Goal: Task Accomplishment & Management: Manage account settings

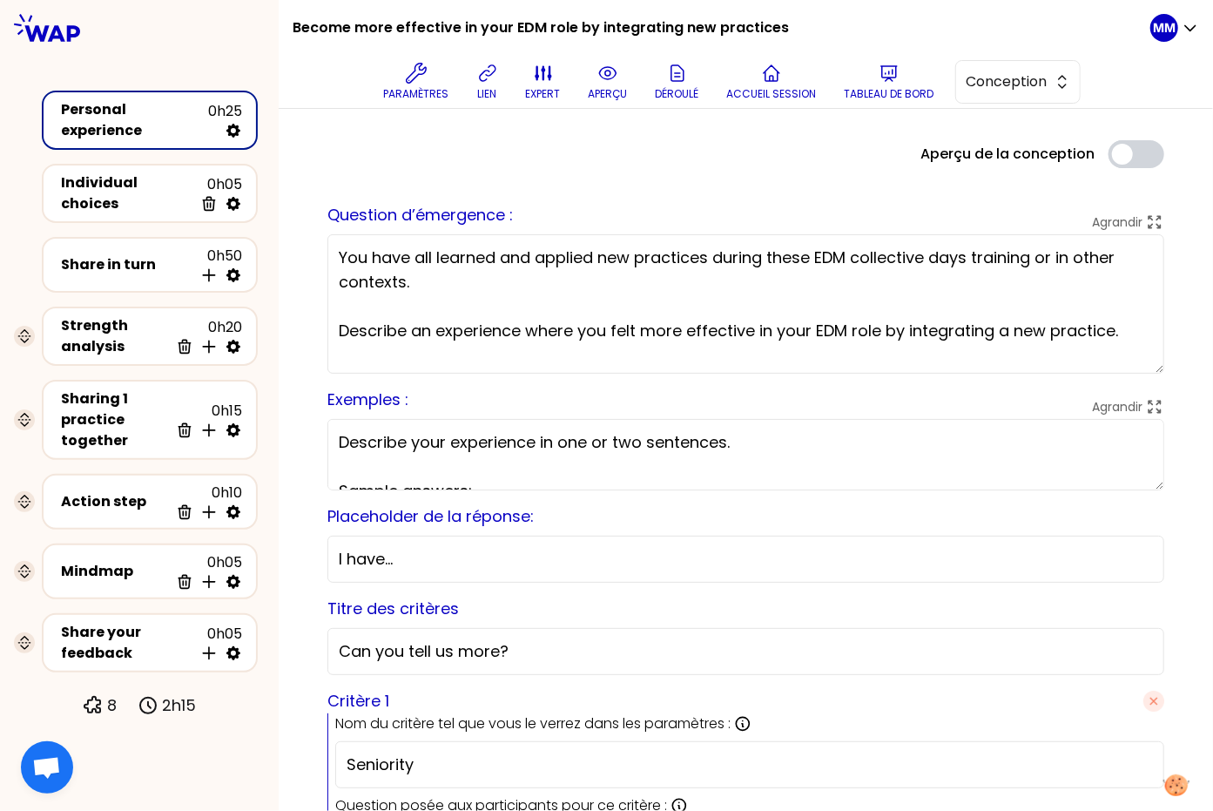
click at [181, 34] on div at bounding box center [139, 28] width 279 height 56
drag, startPoint x: 1002, startPoint y: 86, endPoint x: 1002, endPoint y: 96, distance: 9.6
click at [1002, 86] on span "Conception" at bounding box center [1006, 81] width 78 height 21
click at [1010, 150] on span "Facilitation" at bounding box center [1028, 153] width 75 height 21
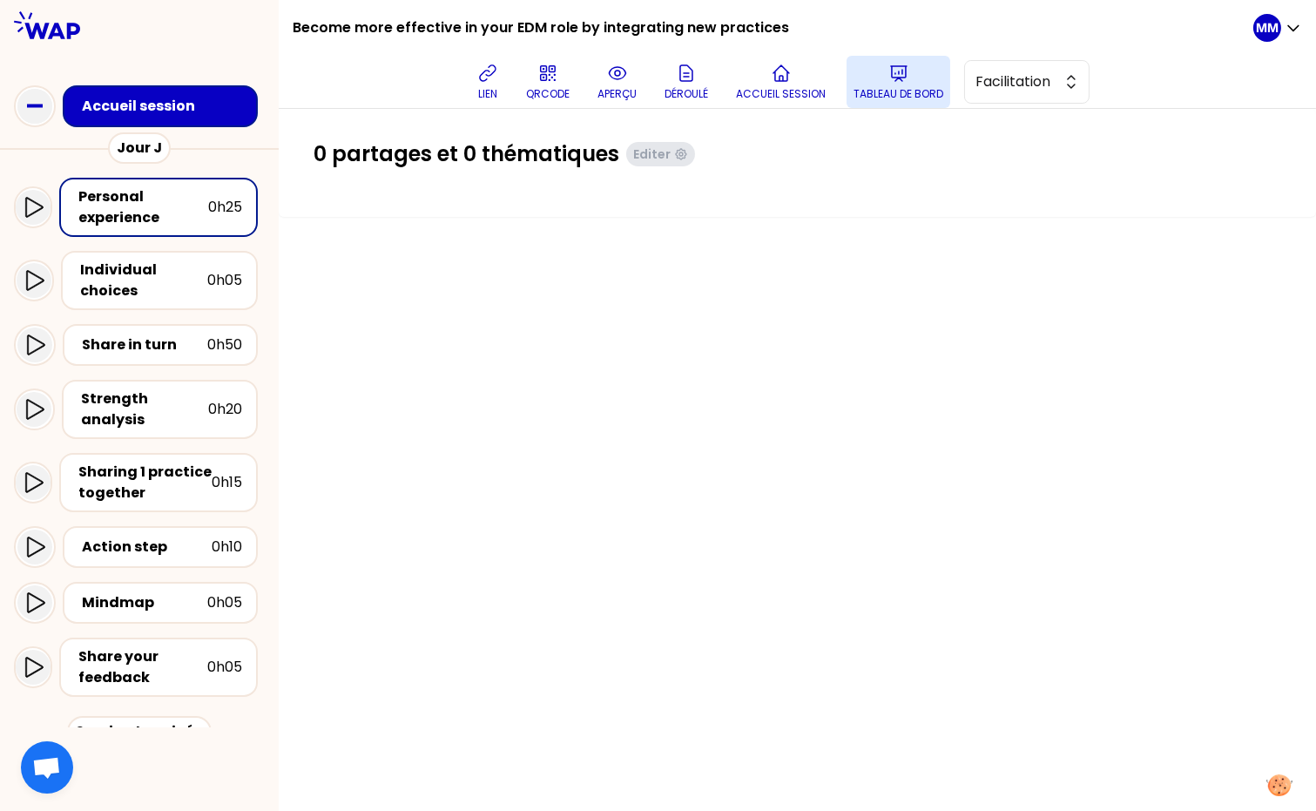
click at [911, 93] on p "Tableau de bord" at bounding box center [898, 94] width 90 height 14
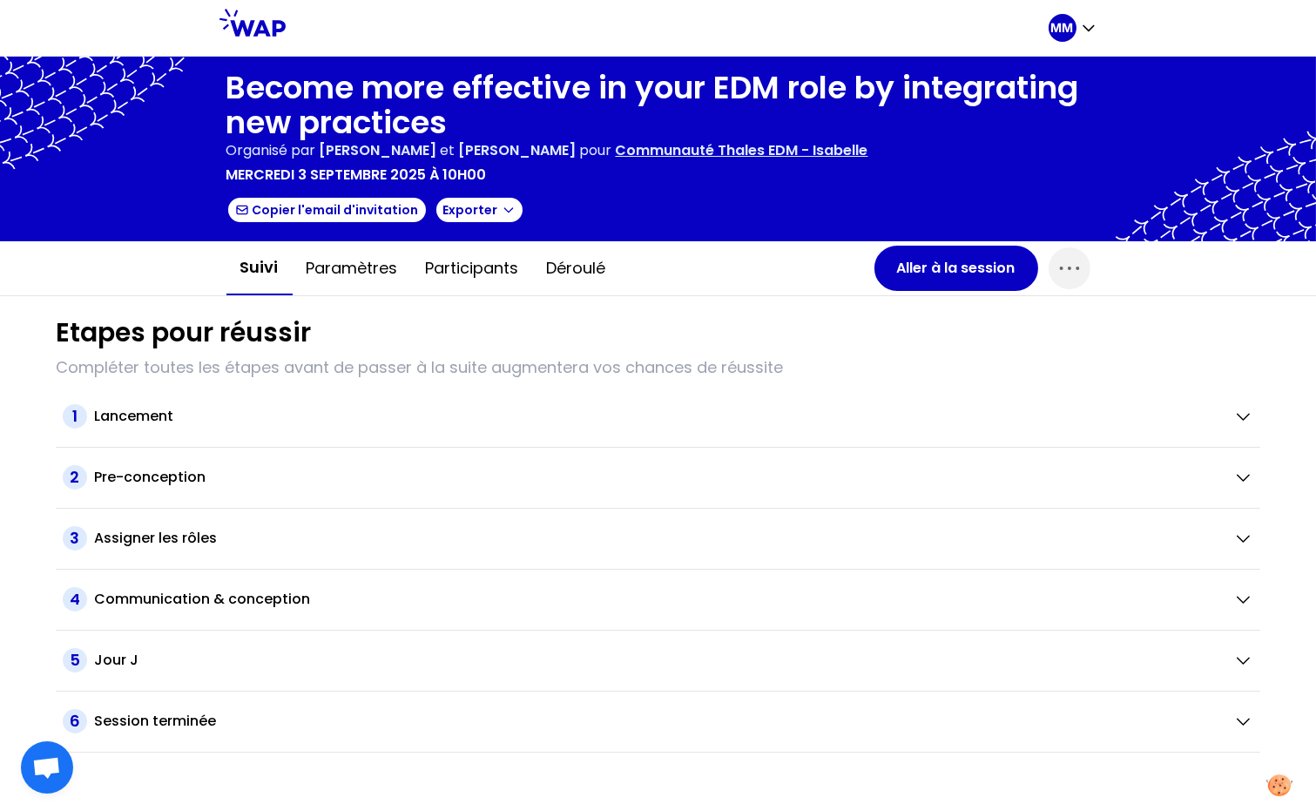
click at [953, 176] on div "mercredi 3 septembre 2025 à 10h00" at bounding box center [658, 175] width 864 height 21
click at [1067, 11] on div "MM" at bounding box center [1073, 28] width 49 height 56
click at [1066, 38] on div "MM" at bounding box center [1063, 28] width 28 height 28
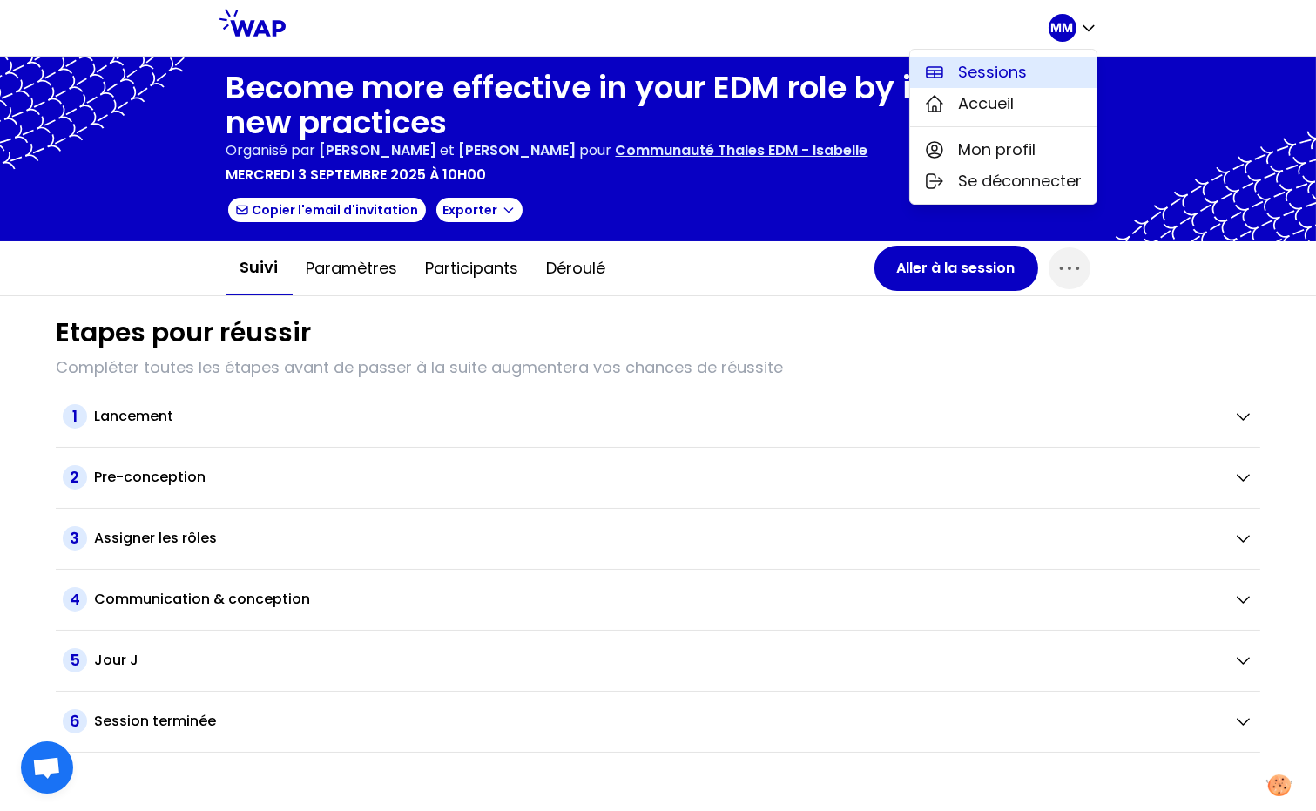
click at [1060, 70] on button "Sessions" at bounding box center [1003, 72] width 186 height 31
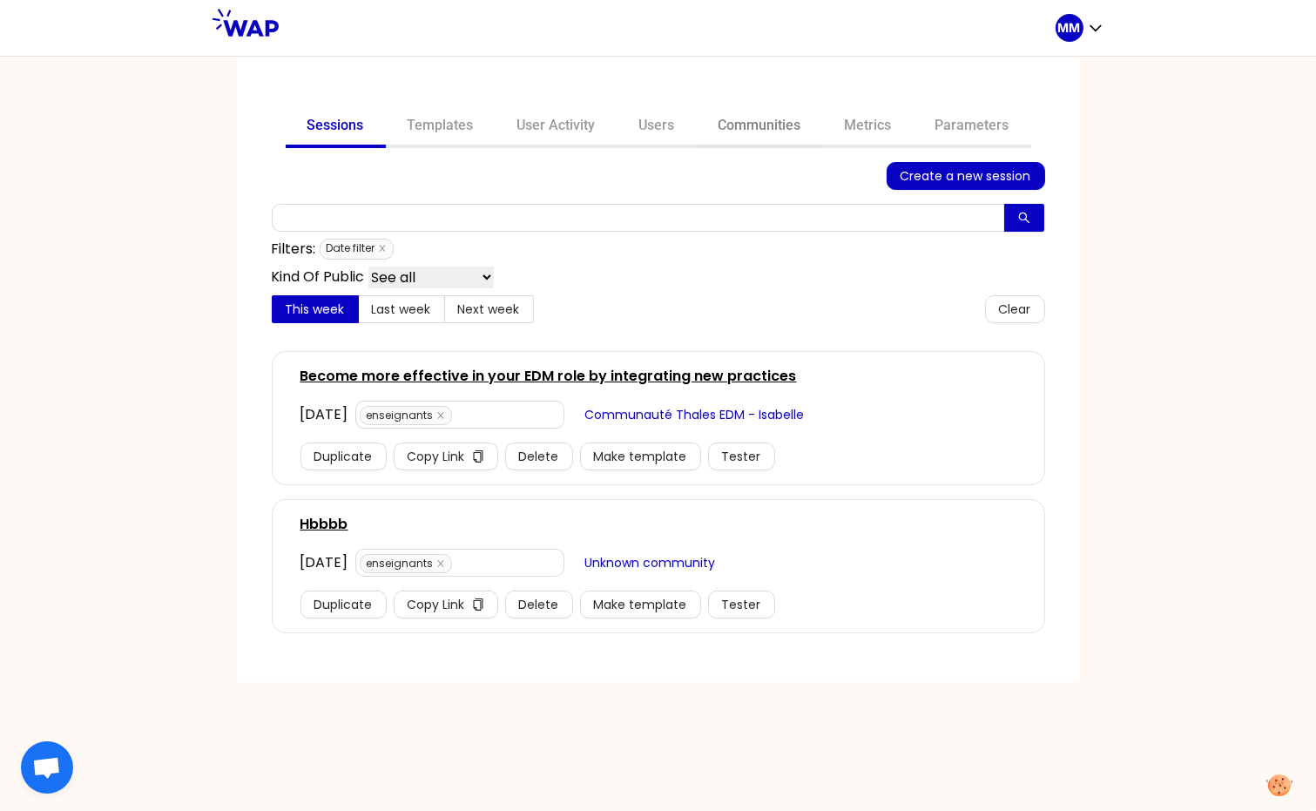
drag, startPoint x: 756, startPoint y: 127, endPoint x: 760, endPoint y: 137, distance: 10.5
click at [756, 127] on link "Communities" at bounding box center [760, 127] width 126 height 42
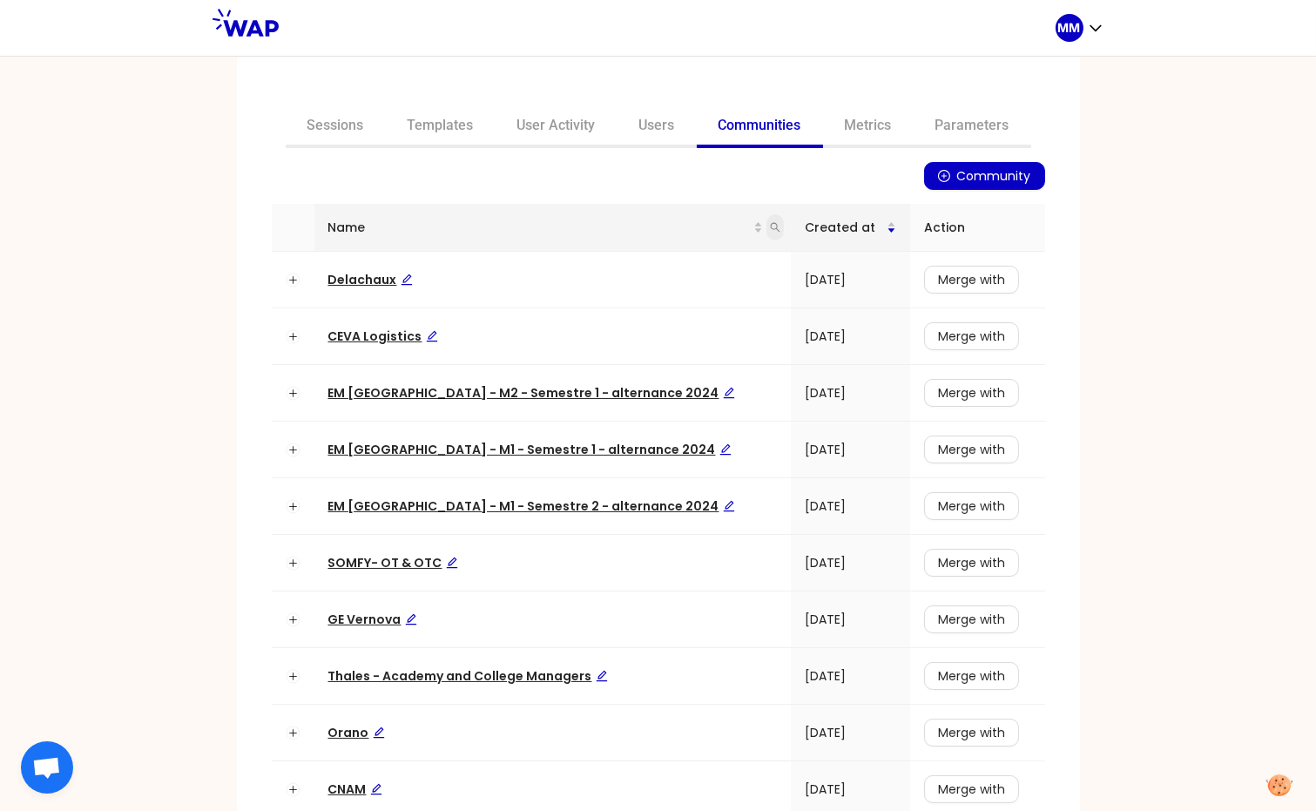
click at [770, 228] on icon "search" at bounding box center [775, 227] width 10 height 10
type input "ceva"
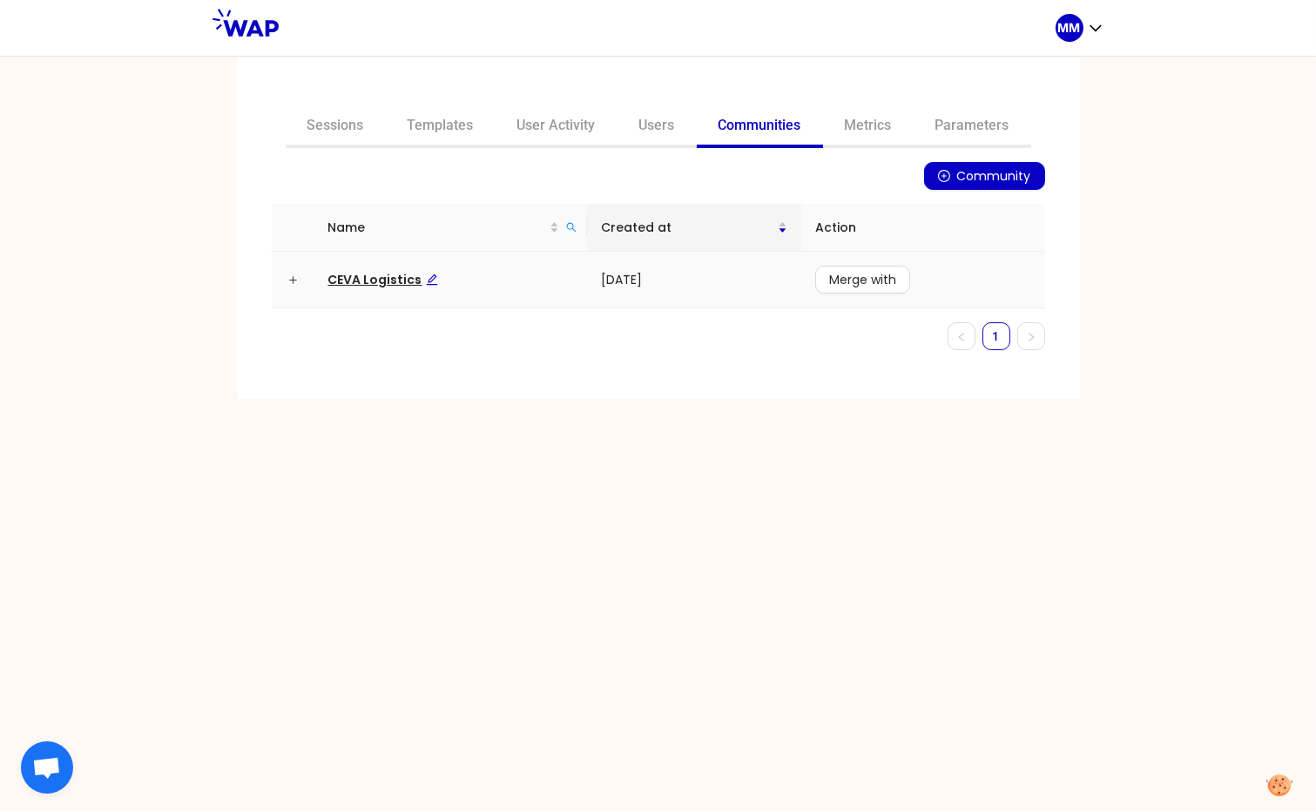
click at [404, 280] on span "CEVA Logistics" at bounding box center [383, 279] width 110 height 17
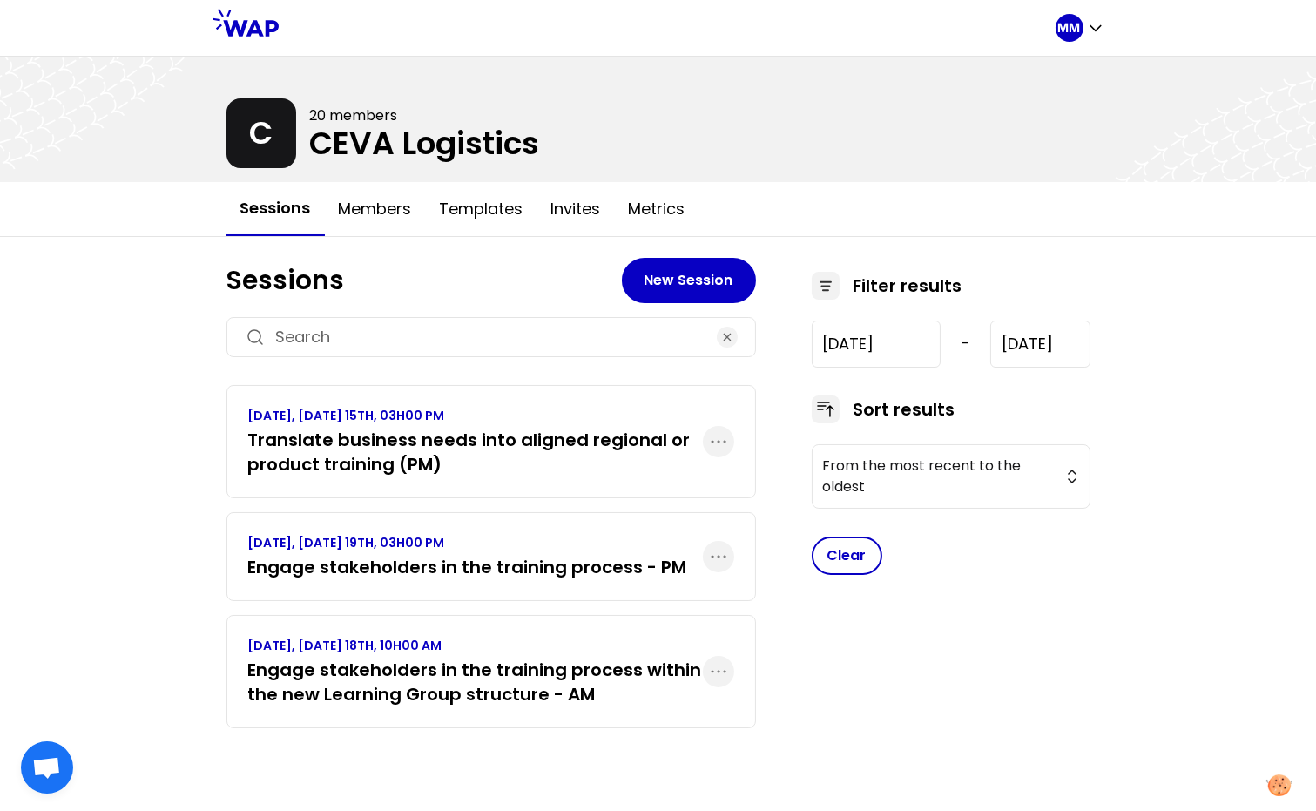
click at [557, 413] on p "[DATE], [DATE] 15TH, 03H00 PM" at bounding box center [475, 415] width 455 height 17
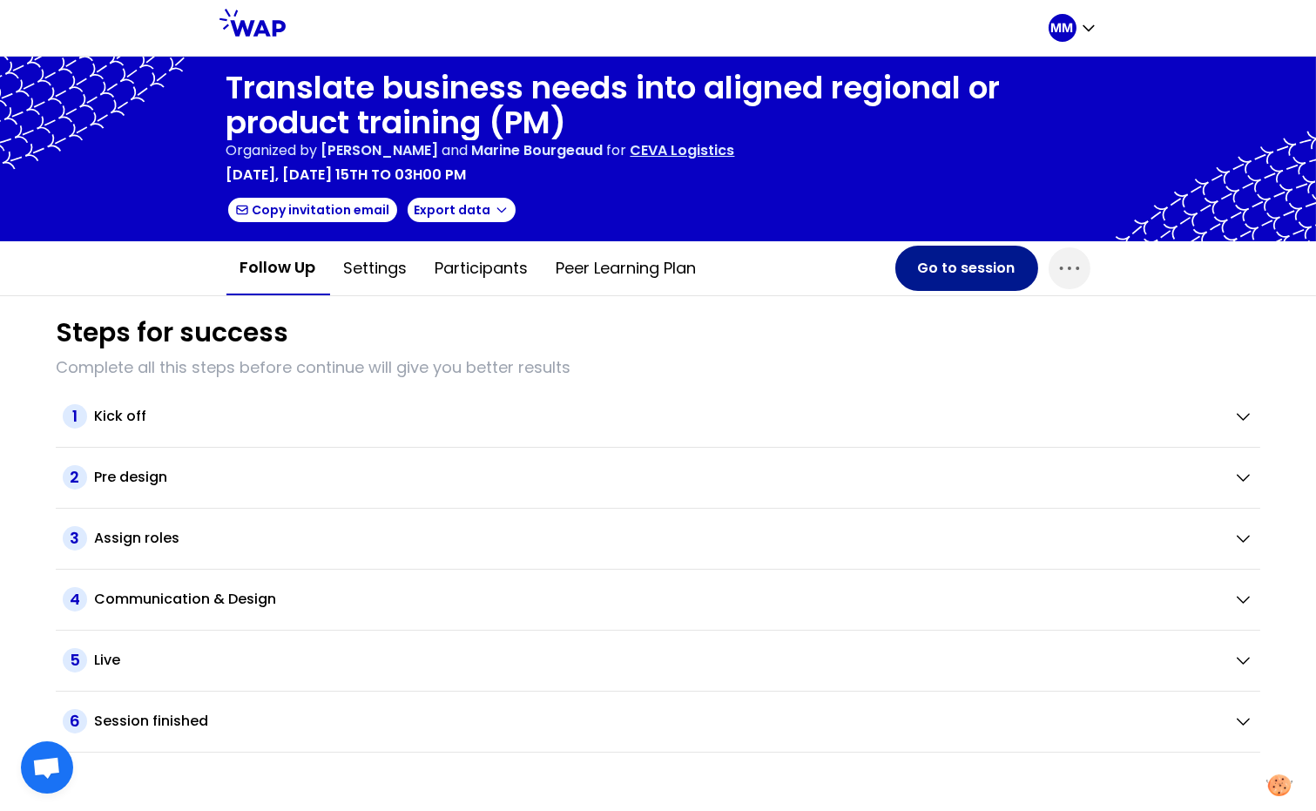
click at [985, 276] on button "Go to session" at bounding box center [966, 268] width 143 height 45
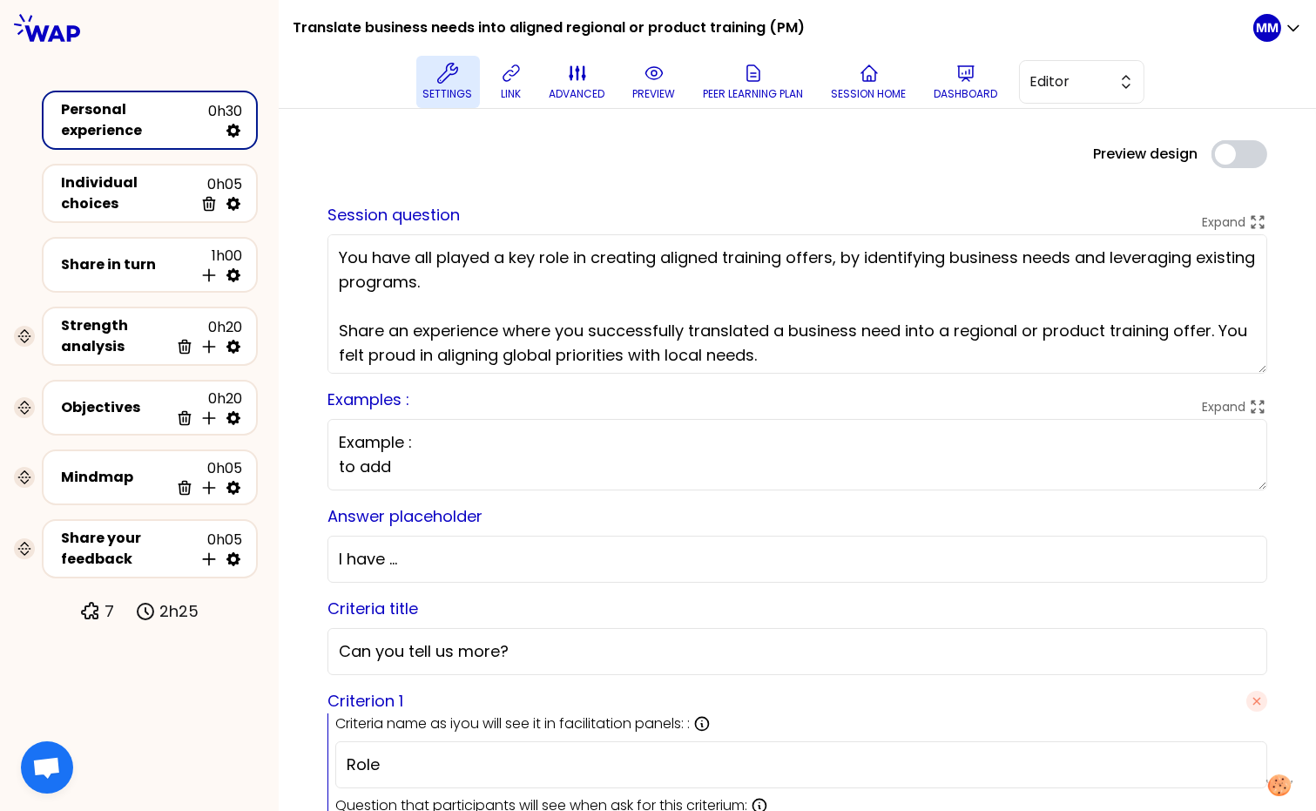
click at [432, 89] on p "Settings" at bounding box center [448, 94] width 50 height 14
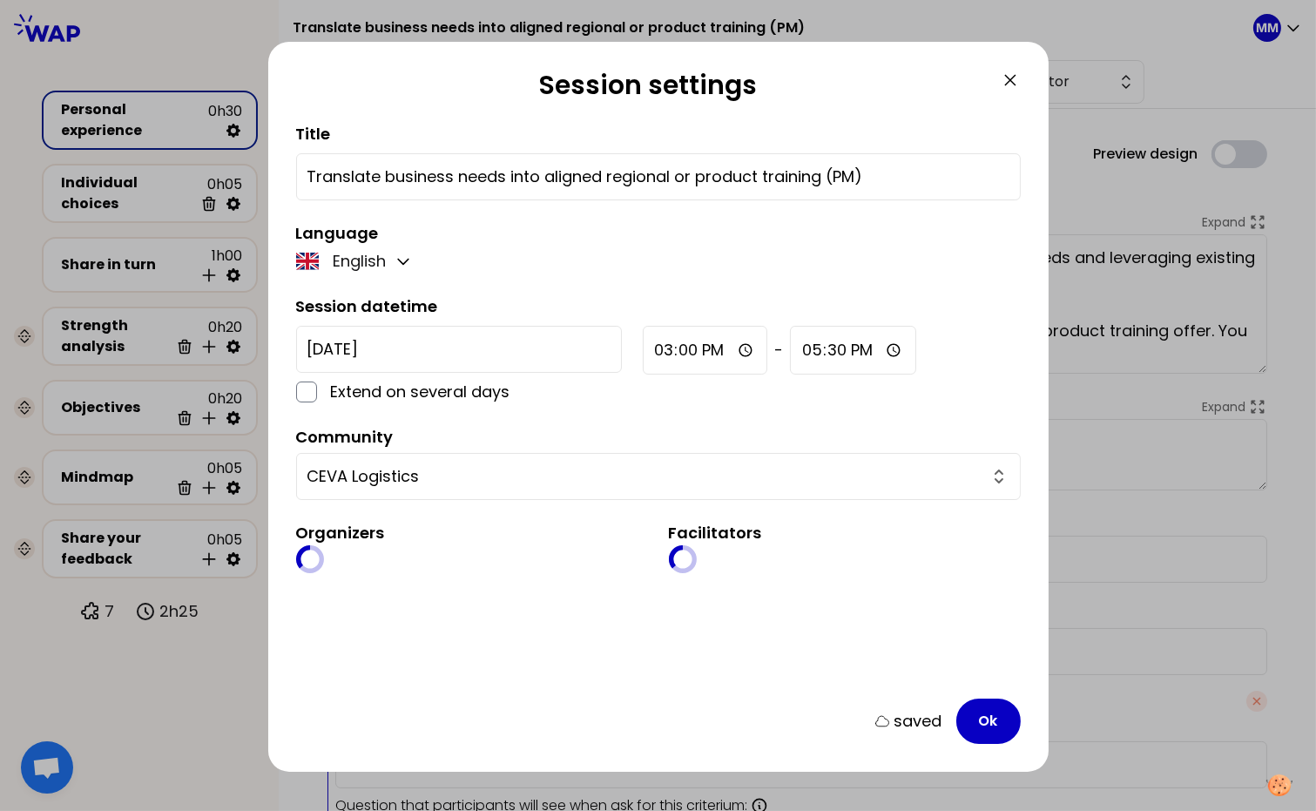
click at [829, 172] on input "Translate business needs into aligned regional or product training (PM)" at bounding box center [658, 177] width 702 height 24
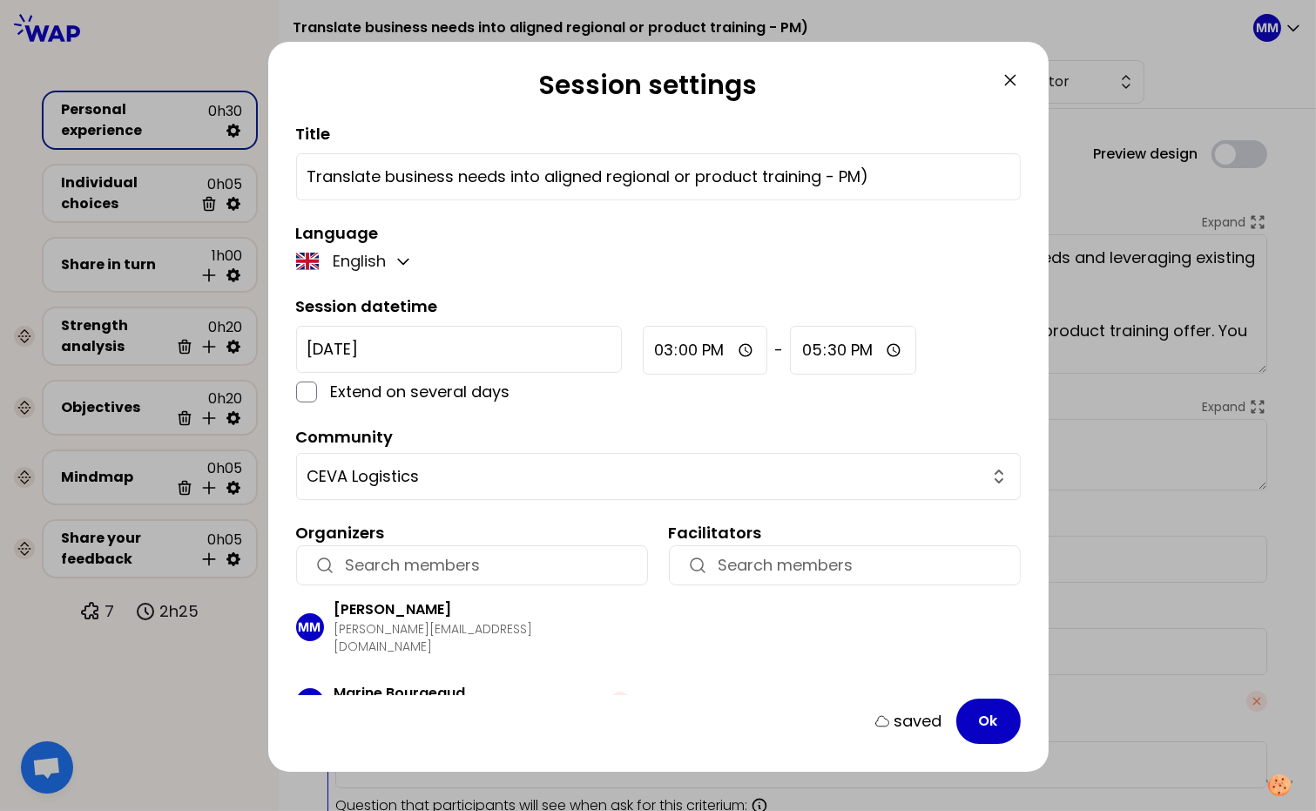
click at [889, 172] on input "Translate business needs into aligned regional or product training - PM)" at bounding box center [658, 177] width 702 height 24
type input "Translate business needs into aligned regional or product training - PM"
click at [1001, 733] on button "Ok" at bounding box center [988, 720] width 64 height 45
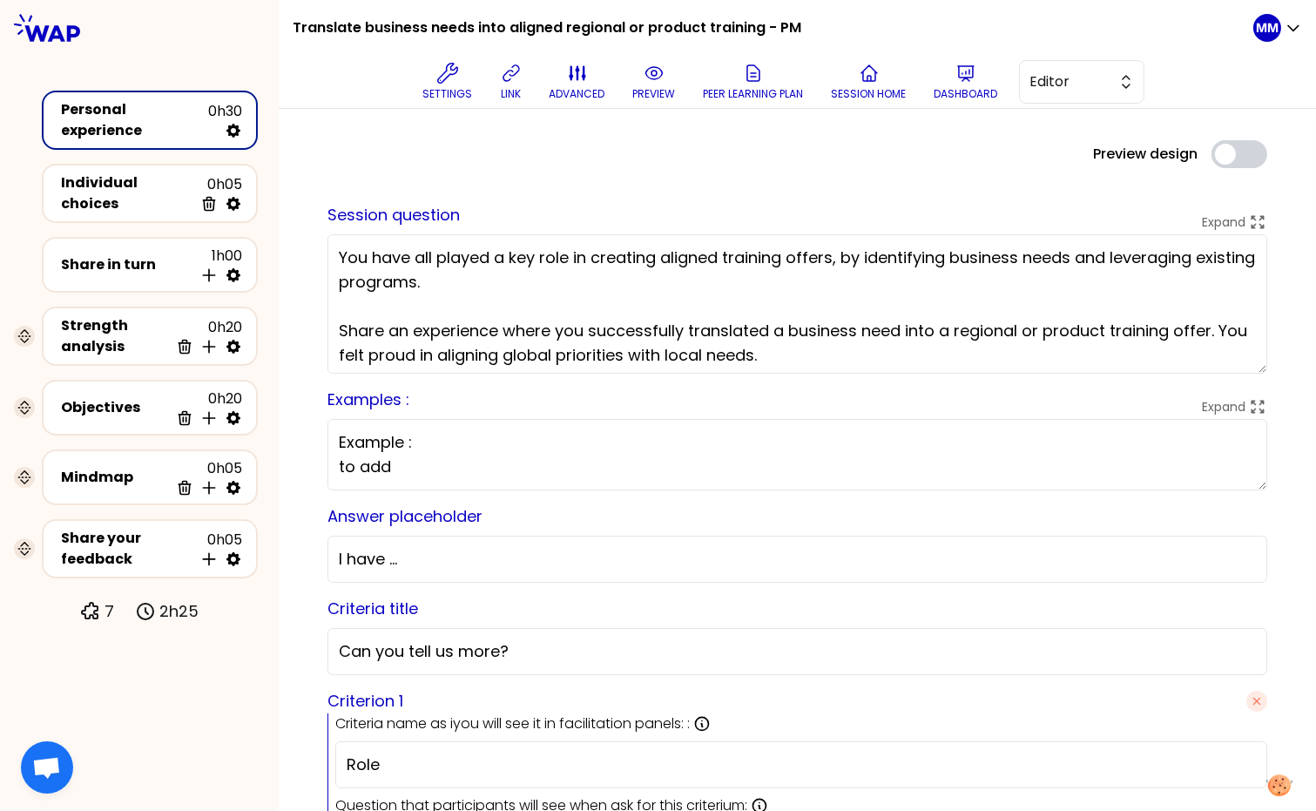
click at [919, 180] on div "saved Session question Expand You have all played a key role in creating aligne…" at bounding box center [798, 752] width 968 height 1155
click at [1031, 176] on div "saved Session question Expand You have all played a key role in creating aligne…" at bounding box center [798, 752] width 968 height 1155
